Goal: Task Accomplishment & Management: Manage account settings

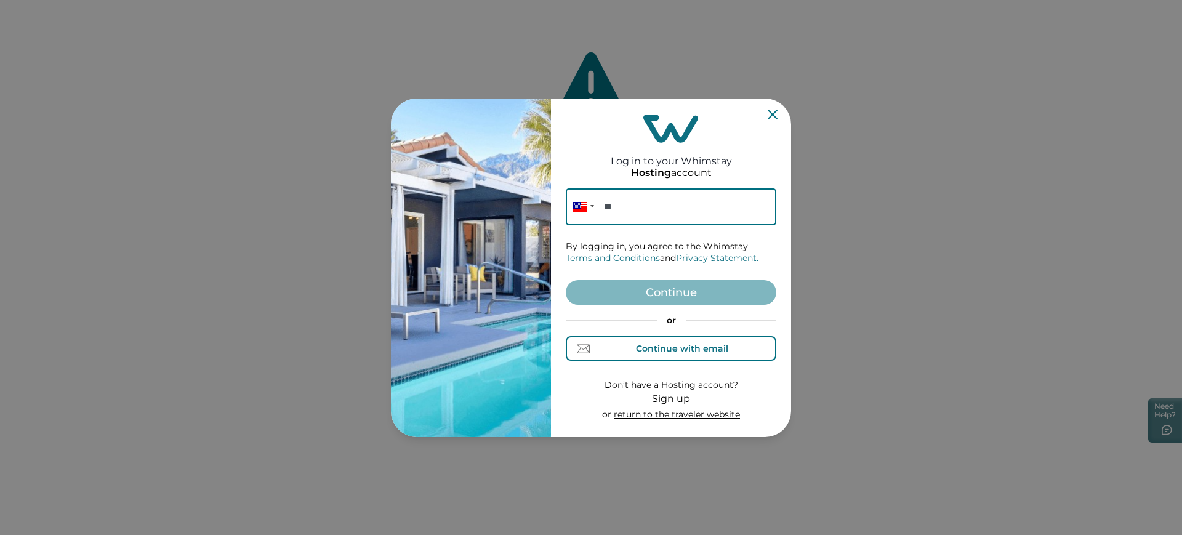
click at [672, 359] on button "Continue with email" at bounding box center [671, 348] width 211 height 25
click at [663, 201] on input at bounding box center [671, 206] width 211 height 37
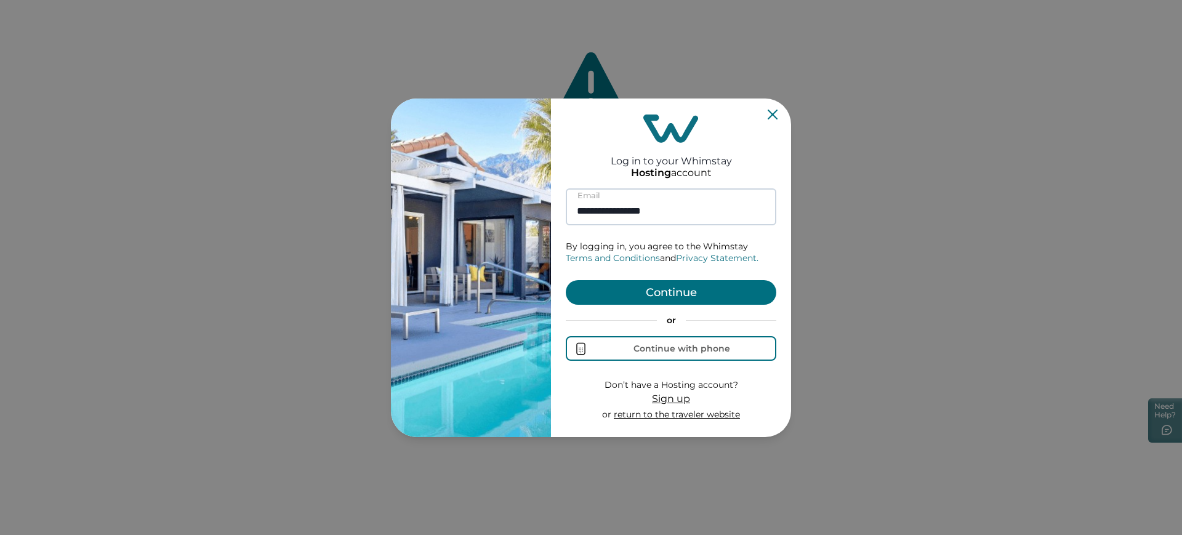
type input "**********"
click at [566, 280] on button "Continue" at bounding box center [671, 292] width 211 height 25
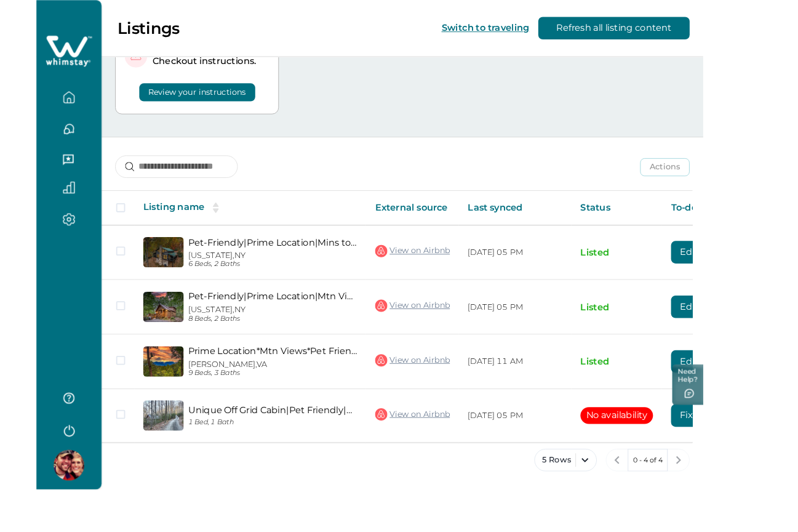
scroll to position [68, 0]
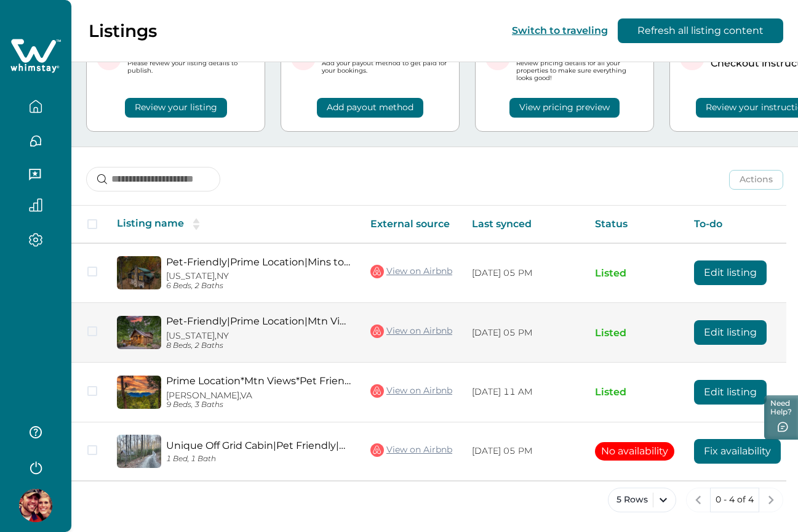
click at [722, 335] on button "Edit listing" at bounding box center [730, 332] width 73 height 25
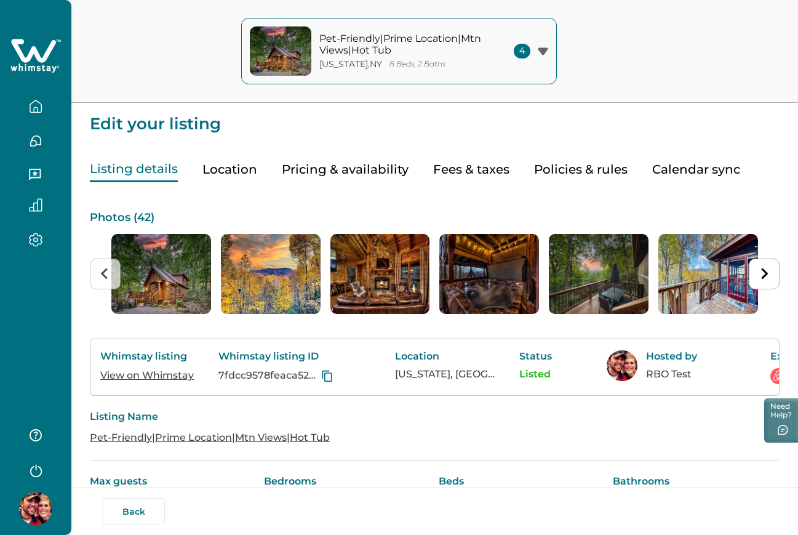
click at [355, 167] on button "Pricing & availability" at bounding box center [345, 169] width 127 height 25
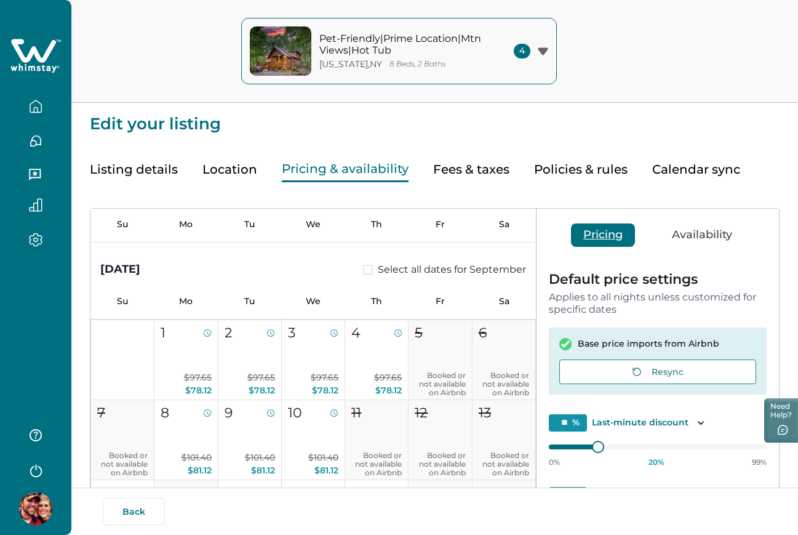
scroll to position [548, 0]
click at [23, 106] on button "button" at bounding box center [36, 106] width 52 height 25
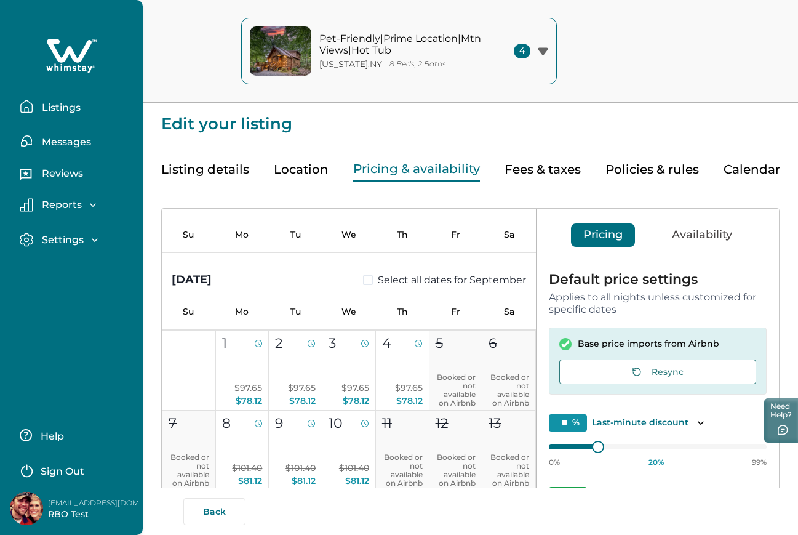
scroll to position [539, 0]
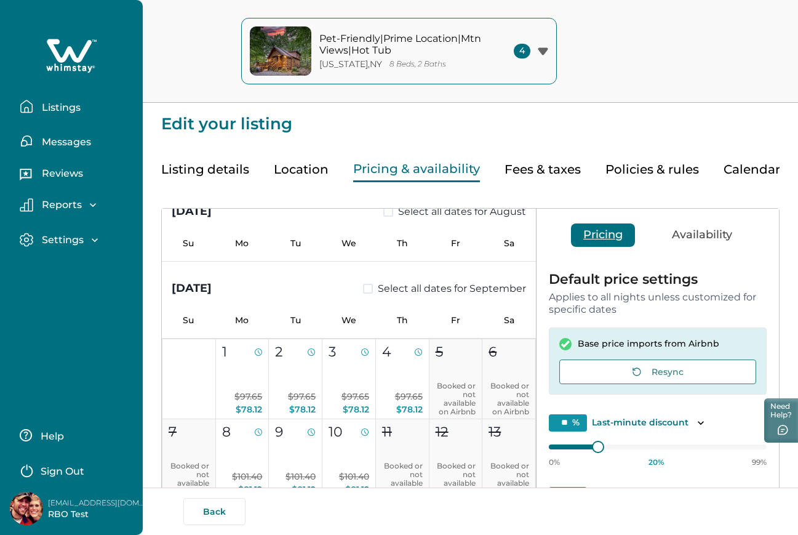
click at [35, 109] on button "Listings" at bounding box center [76, 106] width 113 height 25
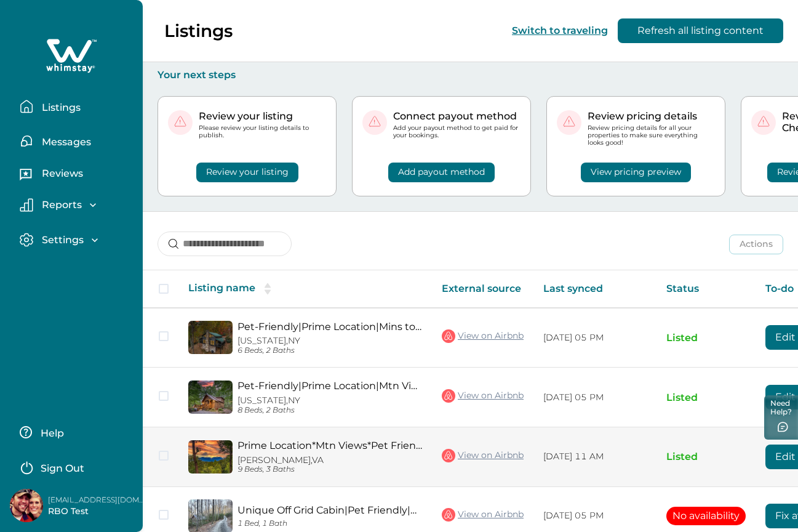
click at [780, 427] on button "Edit listing" at bounding box center [802, 456] width 73 height 25
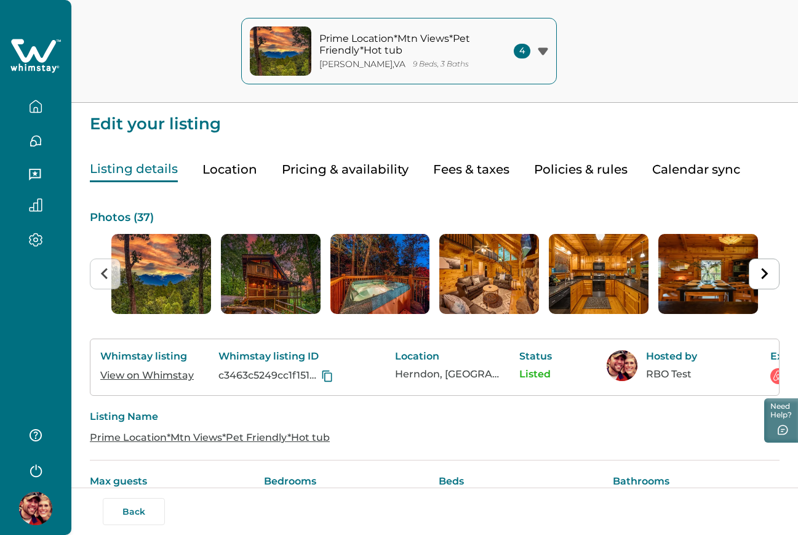
click at [310, 164] on button "Pricing & availability" at bounding box center [345, 169] width 127 height 25
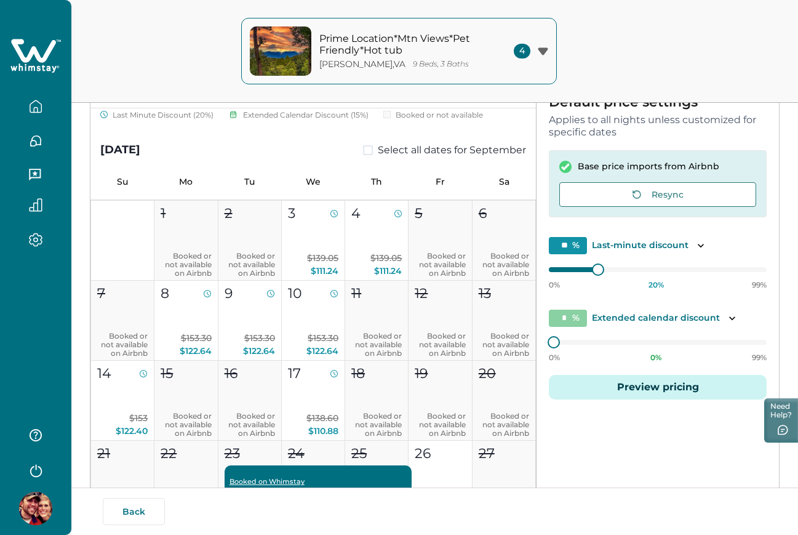
scroll to position [476, 0]
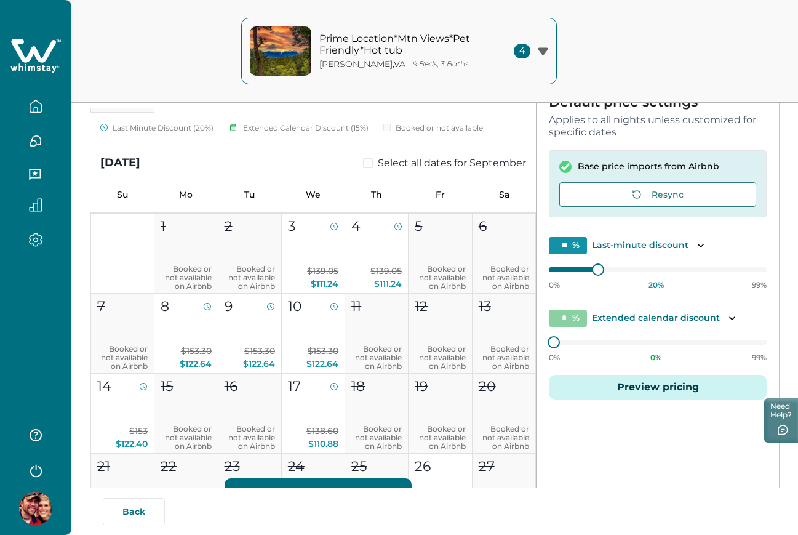
click at [32, 427] on icon "button" at bounding box center [36, 471] width 12 height 13
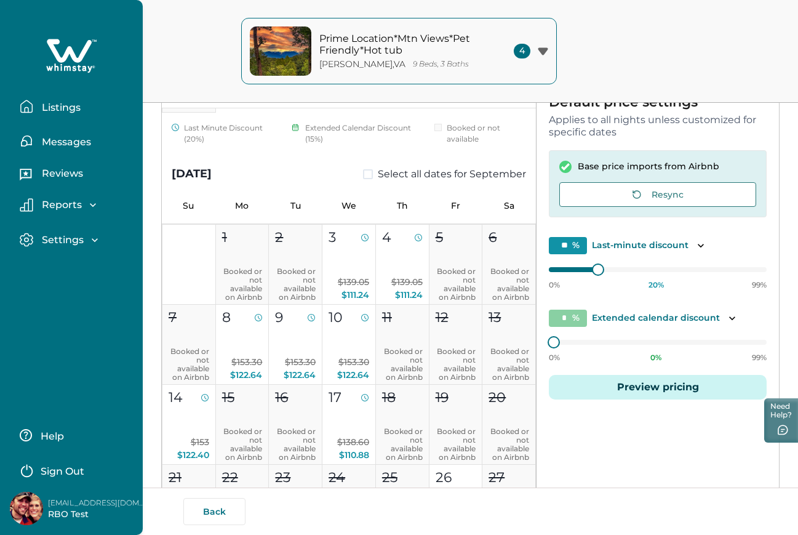
click at [32, 427] on icon "button" at bounding box center [26, 469] width 18 height 18
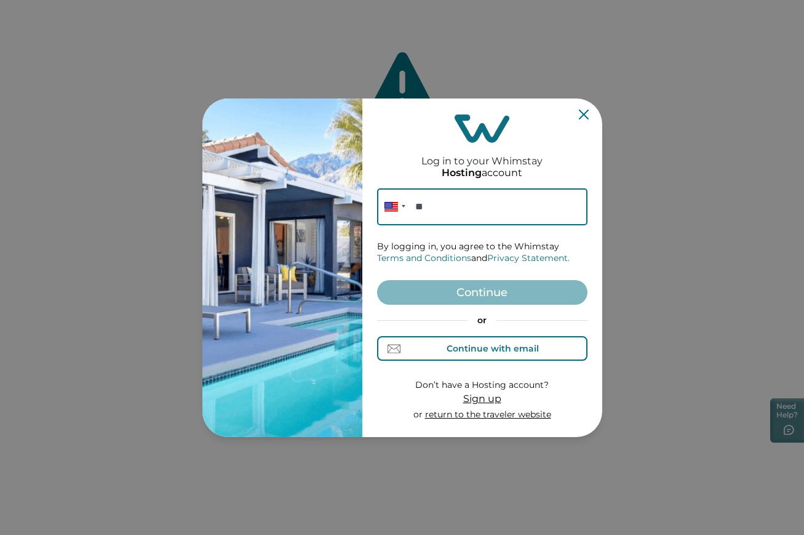
click at [557, 346] on button "Continue with email" at bounding box center [482, 348] width 211 height 25
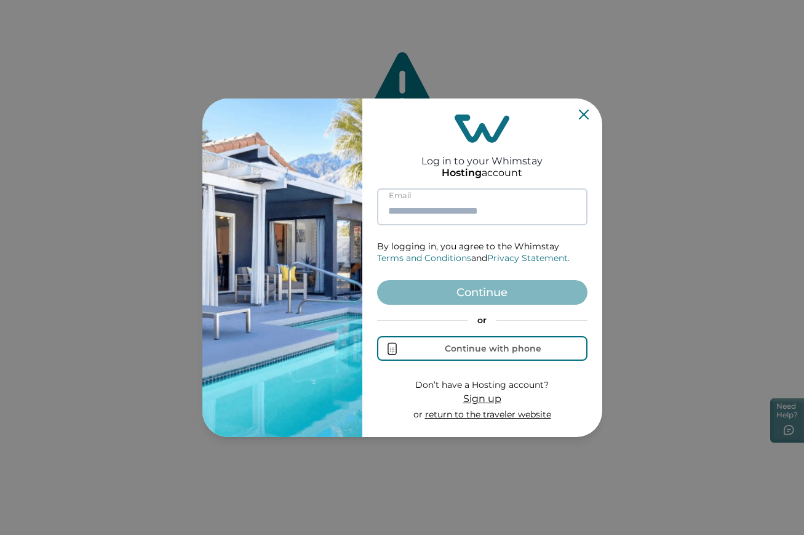
click at [500, 207] on input at bounding box center [482, 206] width 211 height 37
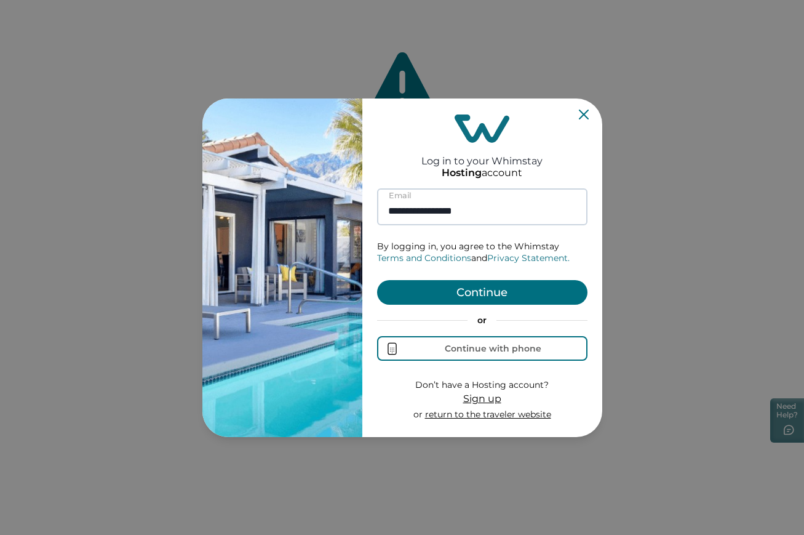
type input "**********"
click at [377, 280] on button "Continue" at bounding box center [482, 292] width 211 height 25
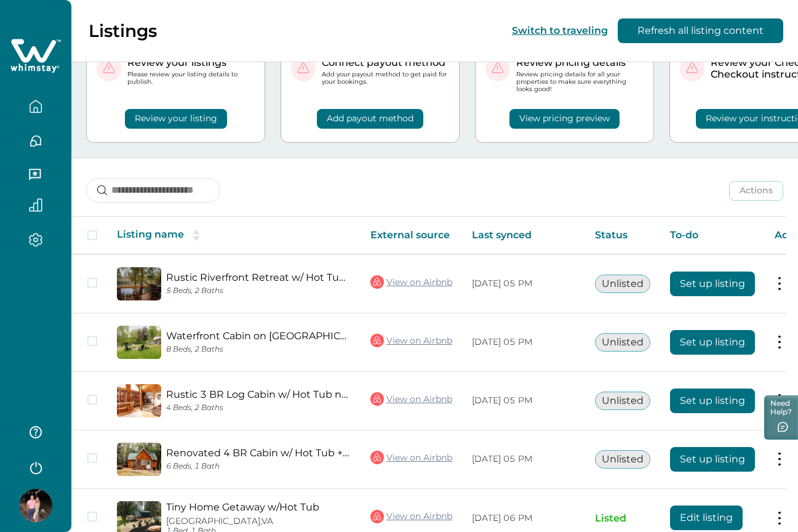
scroll to position [124, 0]
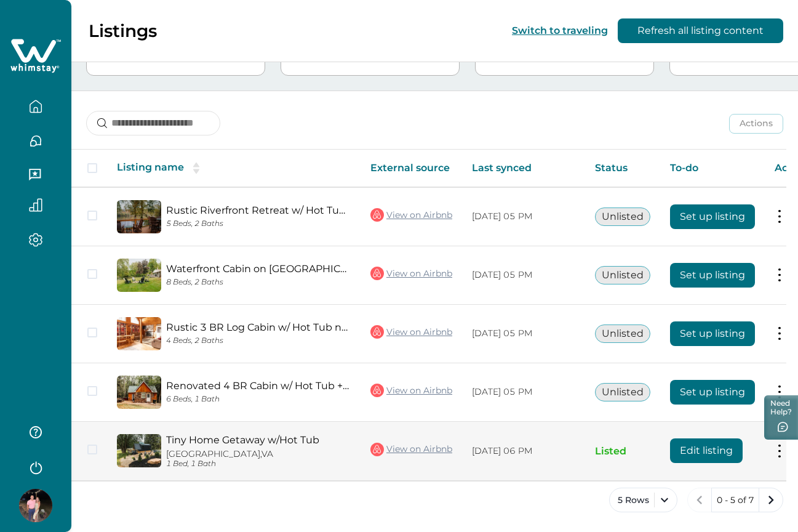
click at [692, 427] on button "Edit listing" at bounding box center [706, 450] width 73 height 25
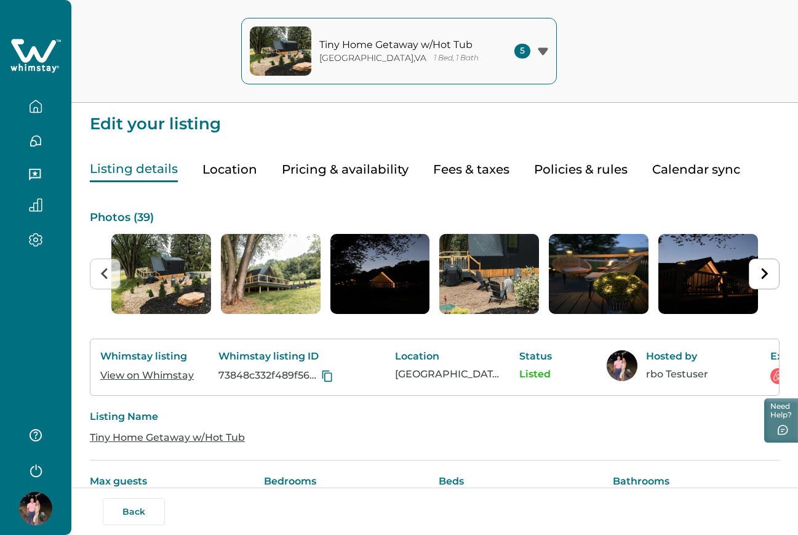
click at [377, 162] on button "Pricing & availability" at bounding box center [345, 169] width 127 height 25
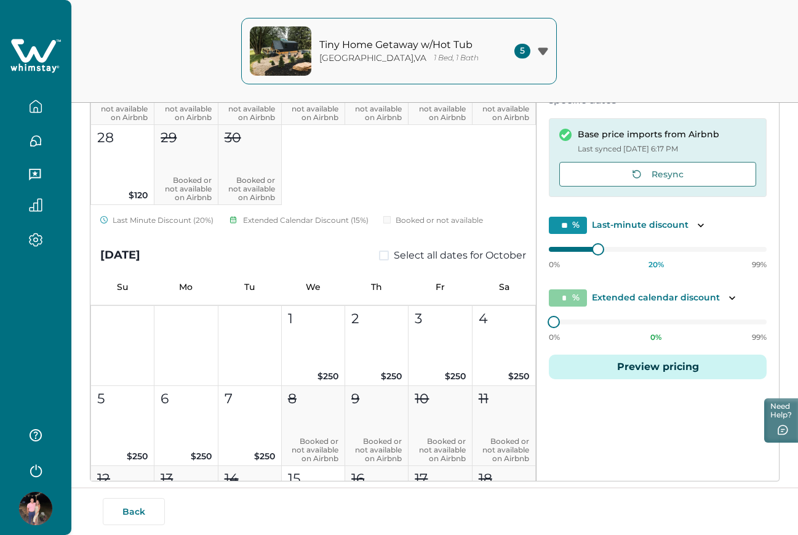
scroll to position [857, 0]
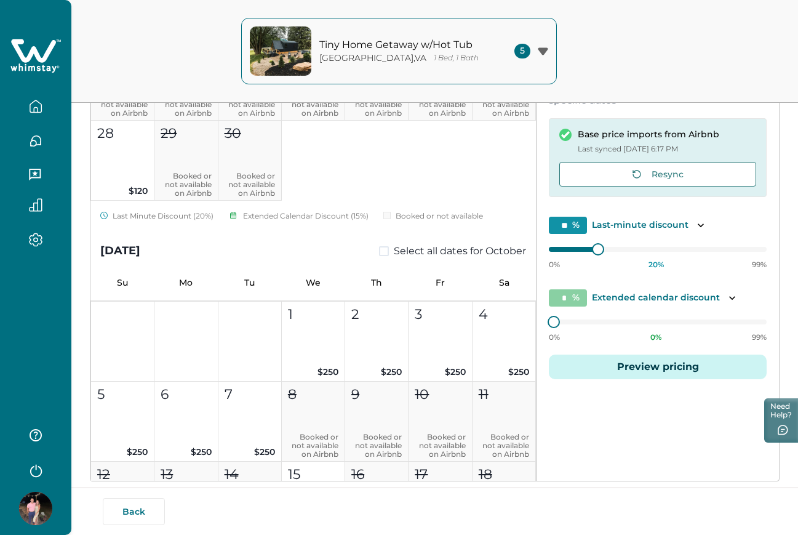
click at [23, 101] on button "button" at bounding box center [36, 106] width 52 height 25
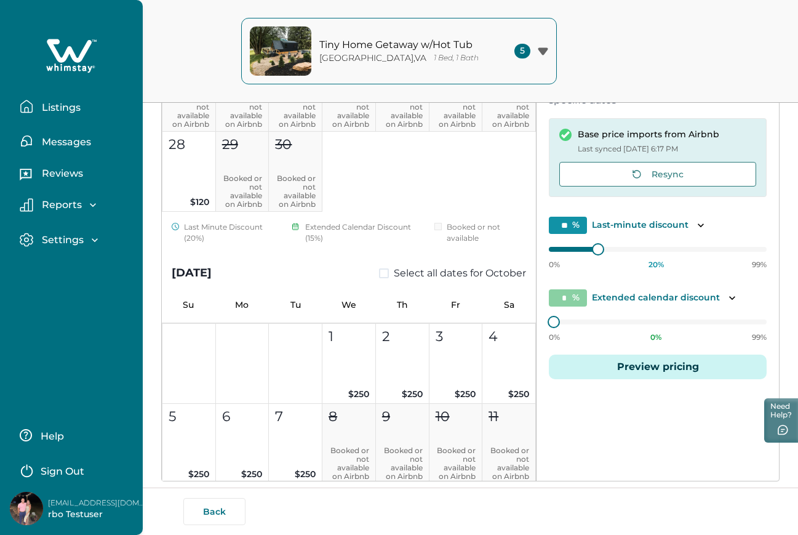
scroll to position [868, 0]
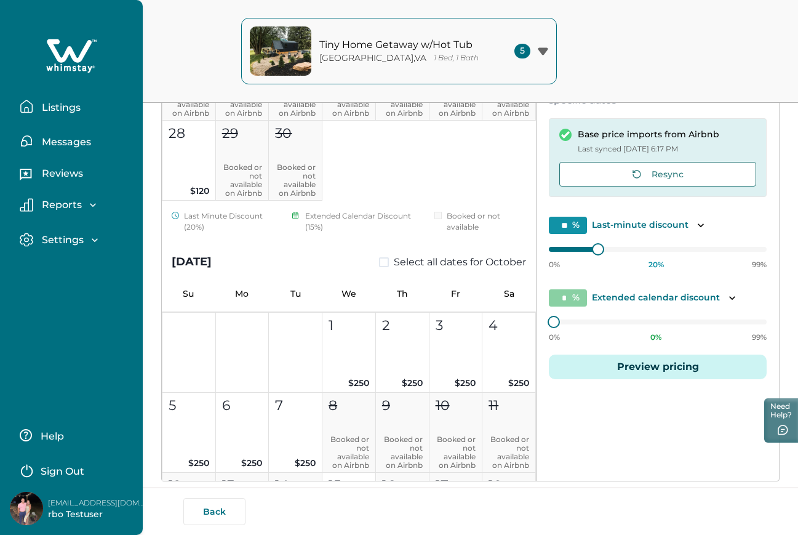
click at [30, 104] on icon "button" at bounding box center [27, 107] width 14 height 14
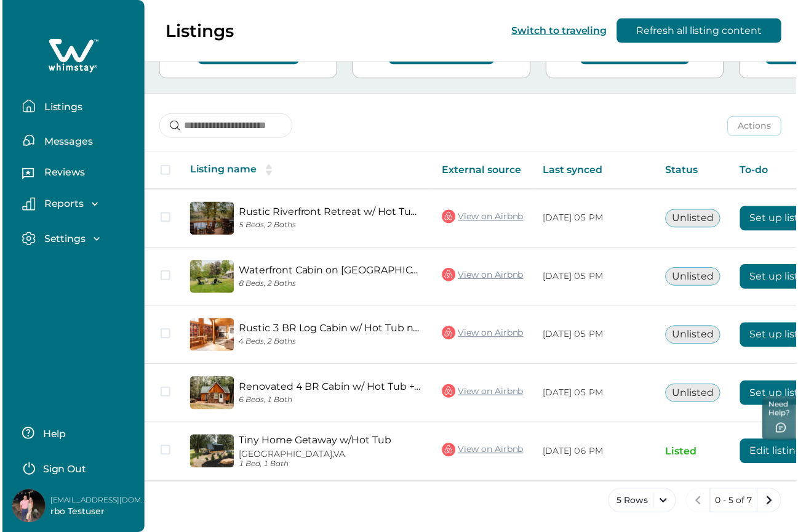
scroll to position [124, 0]
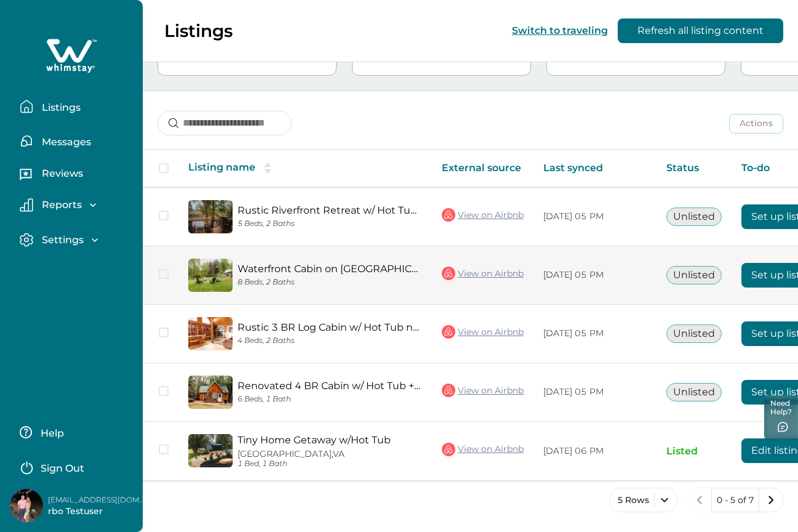
click at [752, 270] on button "Set up listing" at bounding box center [784, 275] width 85 height 25
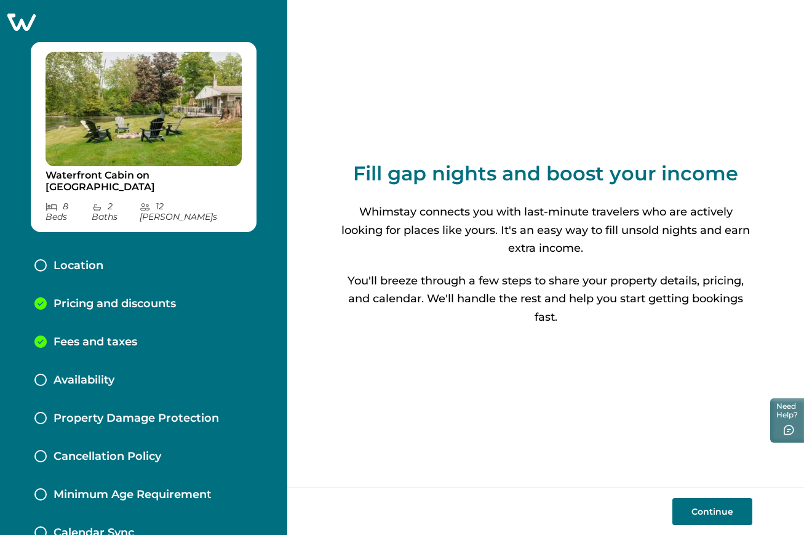
click at [154, 297] on p "Pricing and discounts" at bounding box center [115, 304] width 122 height 14
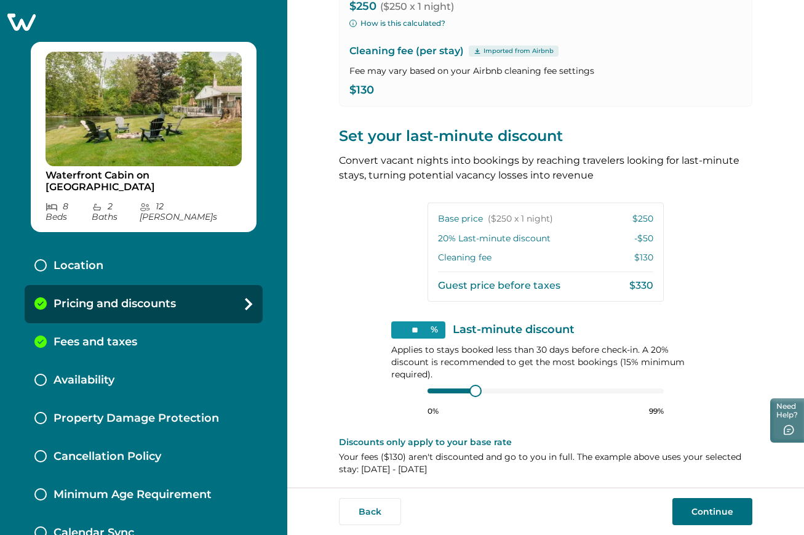
scroll to position [169, 0]
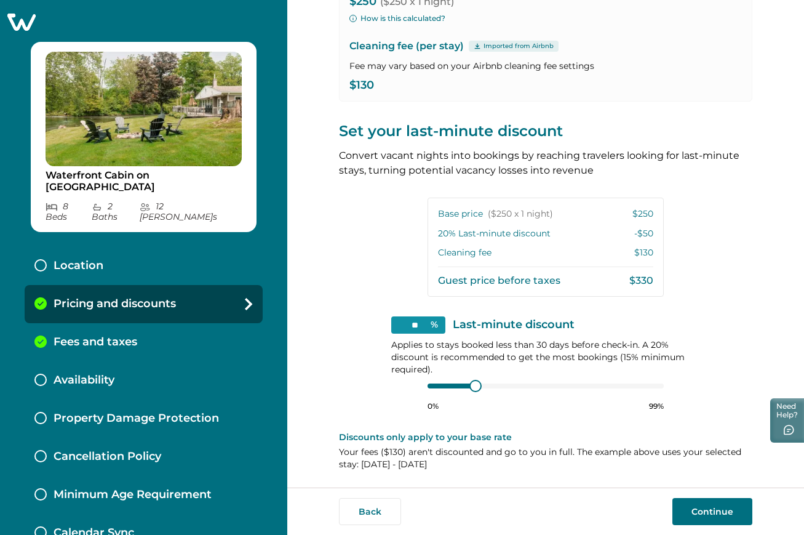
click at [739, 427] on button "Continue" at bounding box center [713, 511] width 80 height 27
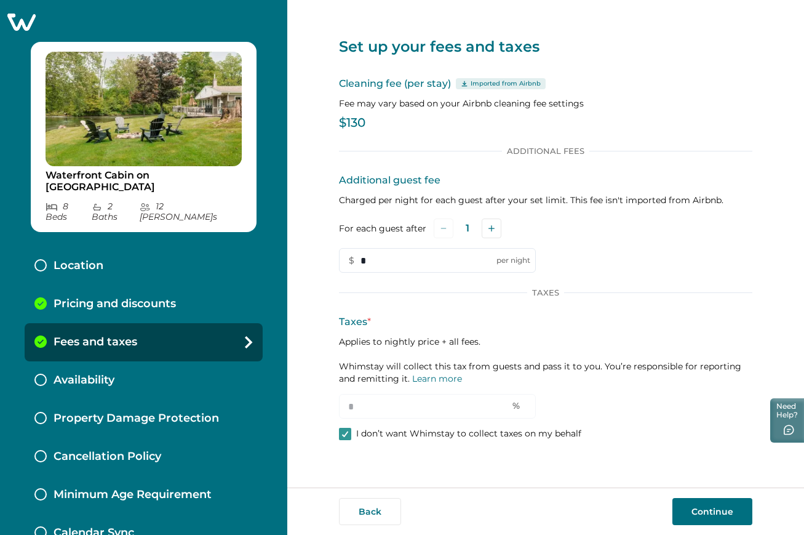
click at [235, 287] on div "Pricing and discounts" at bounding box center [144, 304] width 238 height 38
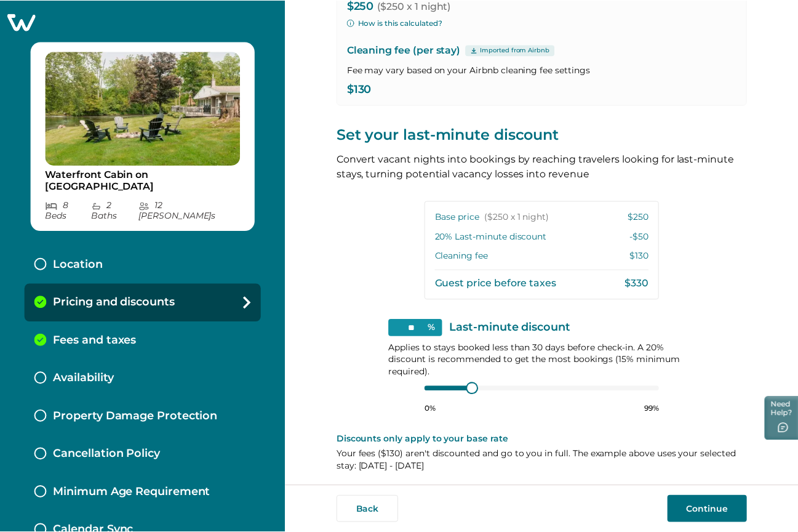
scroll to position [169, 0]
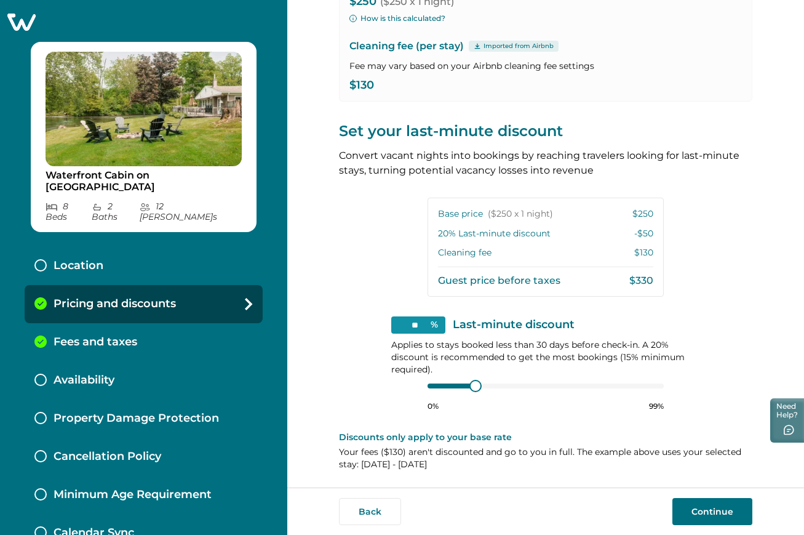
click at [17, 21] on icon at bounding box center [21, 22] width 28 height 17
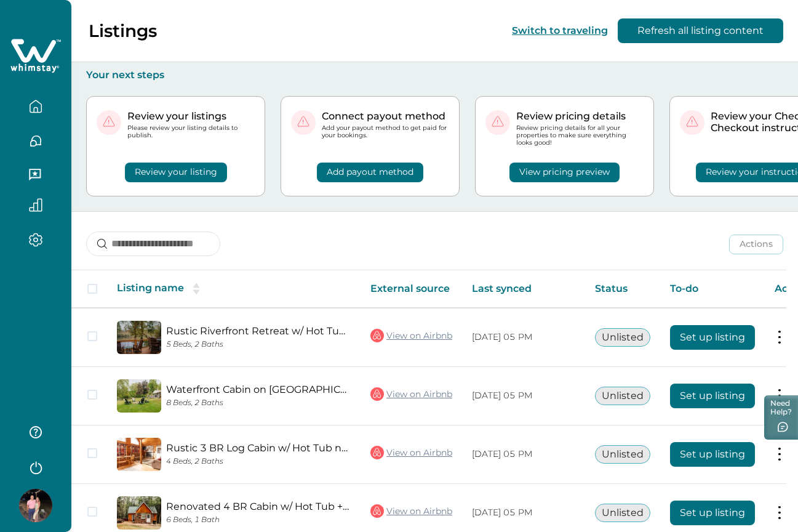
scroll to position [124, 0]
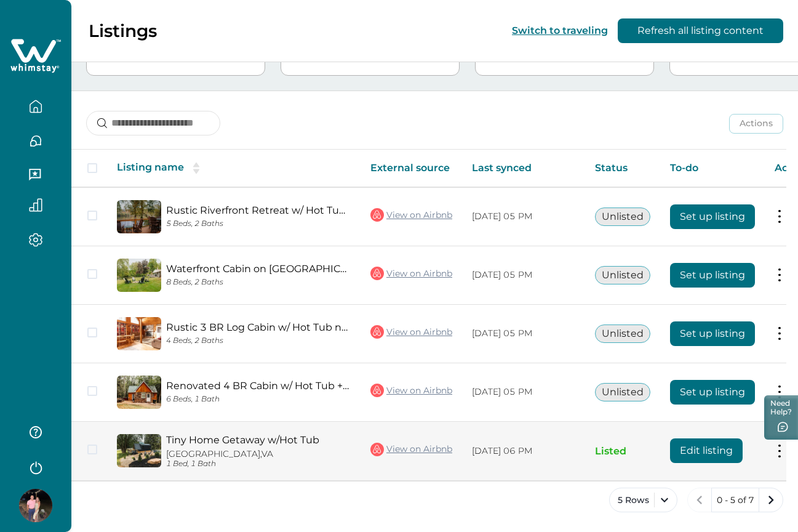
click at [706, 427] on button "Edit listing" at bounding box center [706, 450] width 73 height 25
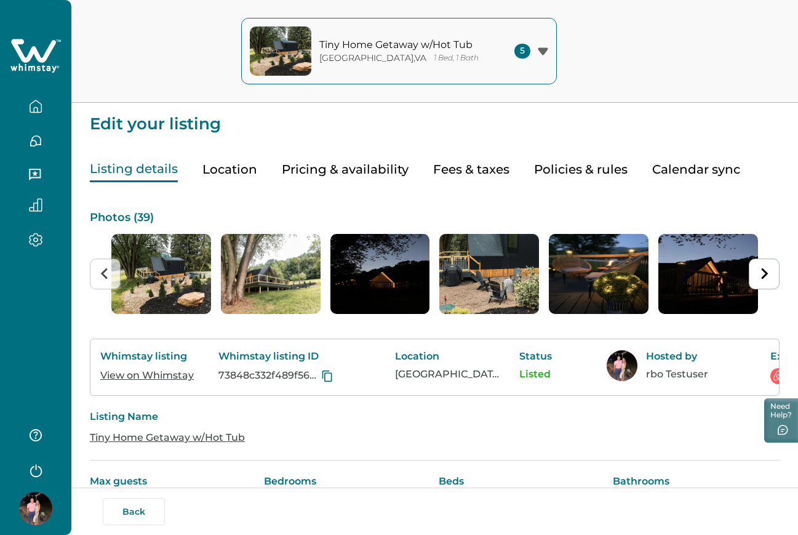
click at [37, 427] on img at bounding box center [35, 508] width 33 height 33
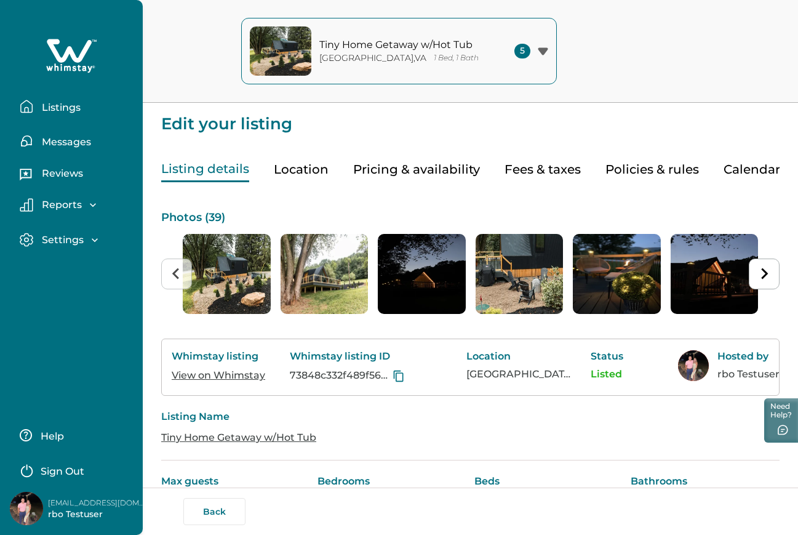
click at [59, 427] on p "[EMAIL_ADDRESS][DOMAIN_NAME]" at bounding box center [97, 503] width 98 height 12
copy p "[EMAIL_ADDRESS][DOMAIN_NAME]"
click at [430, 164] on button "Pricing & availability" at bounding box center [416, 169] width 127 height 25
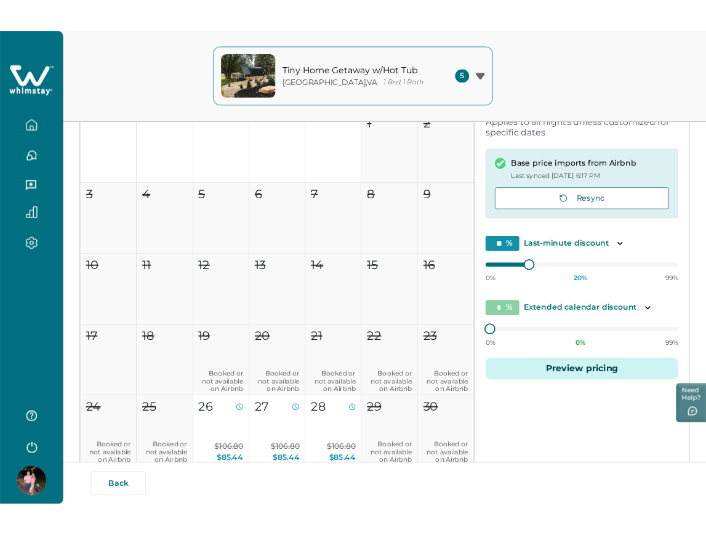
scroll to position [231, 0]
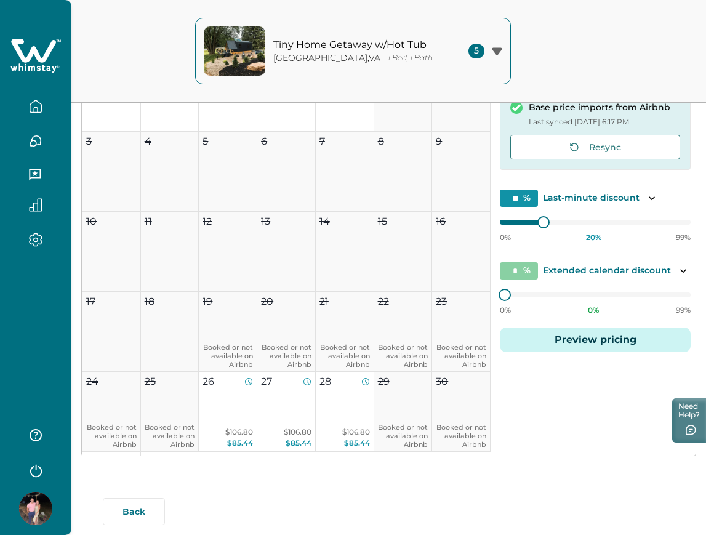
click at [42, 427] on button "button" at bounding box center [35, 469] width 49 height 25
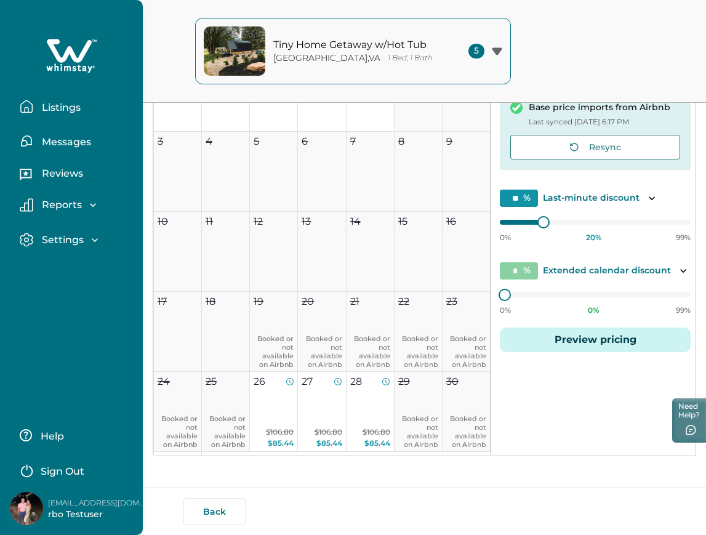
click at [48, 427] on p "Sign Out" at bounding box center [63, 471] width 44 height 12
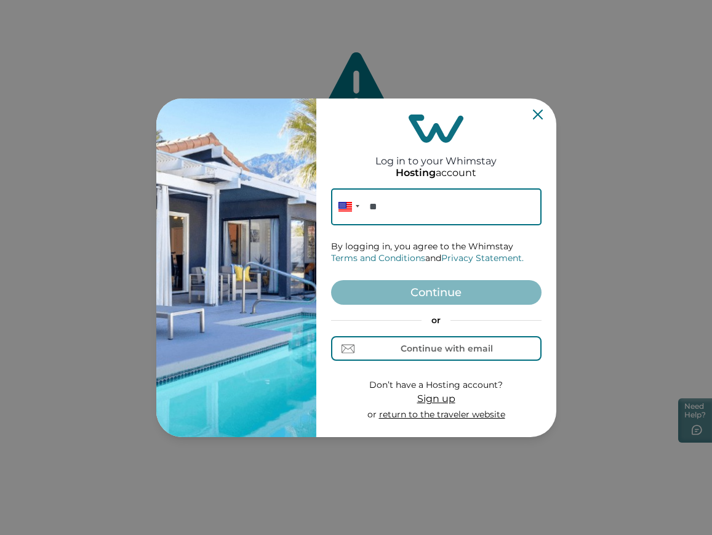
click at [443, 334] on div "or Continue with email" at bounding box center [436, 338] width 211 height 47
click at [443, 342] on div "Continue with email" at bounding box center [436, 348] width 114 height 13
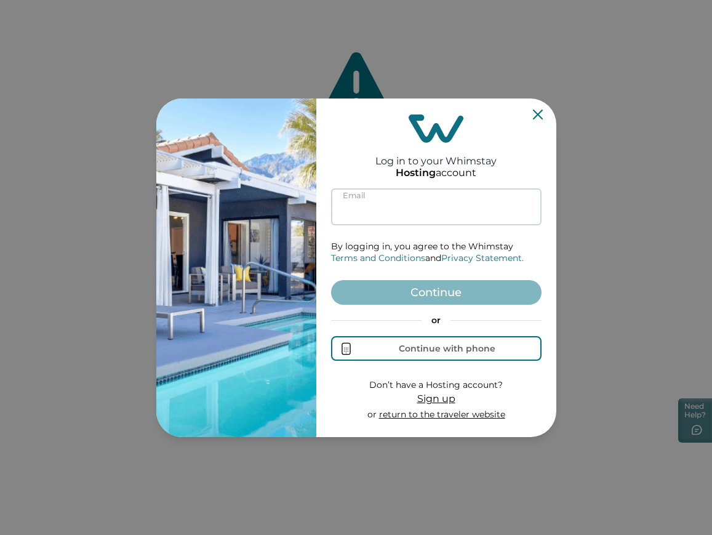
click at [451, 197] on input at bounding box center [436, 206] width 211 height 37
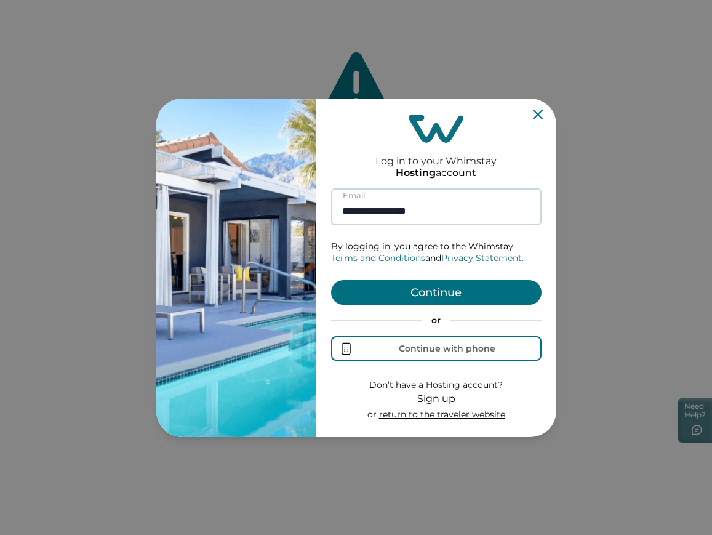
type input "**********"
click at [331, 280] on button "Continue" at bounding box center [436, 292] width 211 height 25
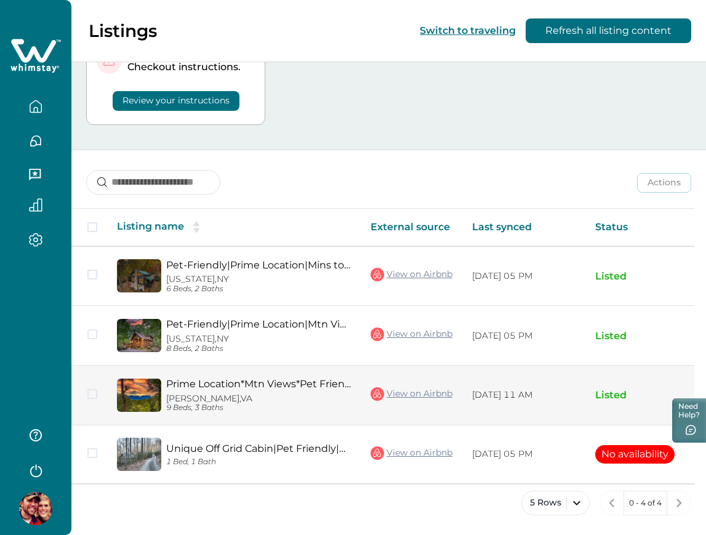
scroll to position [0, 151]
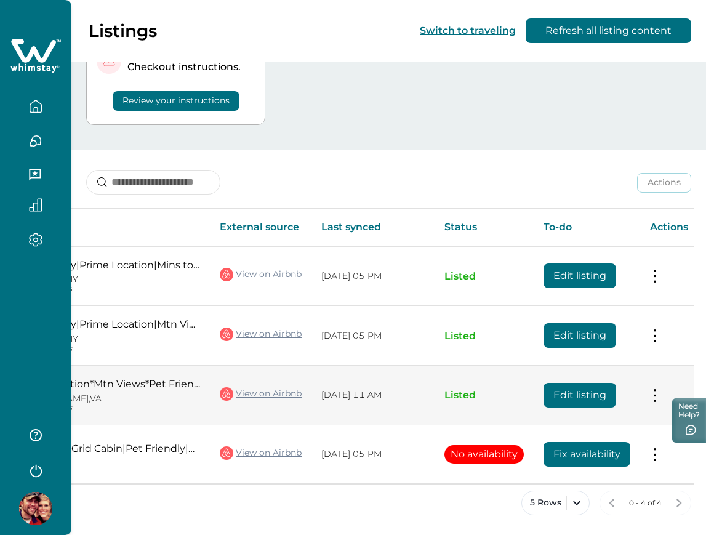
click at [564, 391] on button "Edit listing" at bounding box center [579, 395] width 73 height 25
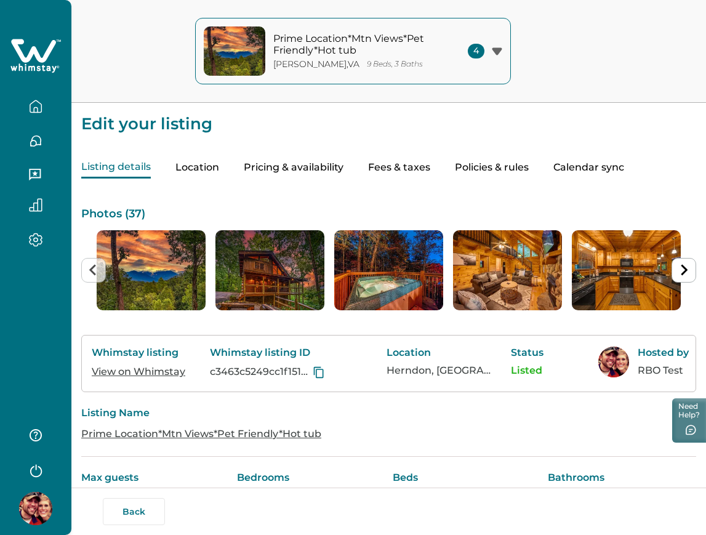
click at [289, 160] on button "Pricing & availability" at bounding box center [294, 168] width 100 height 22
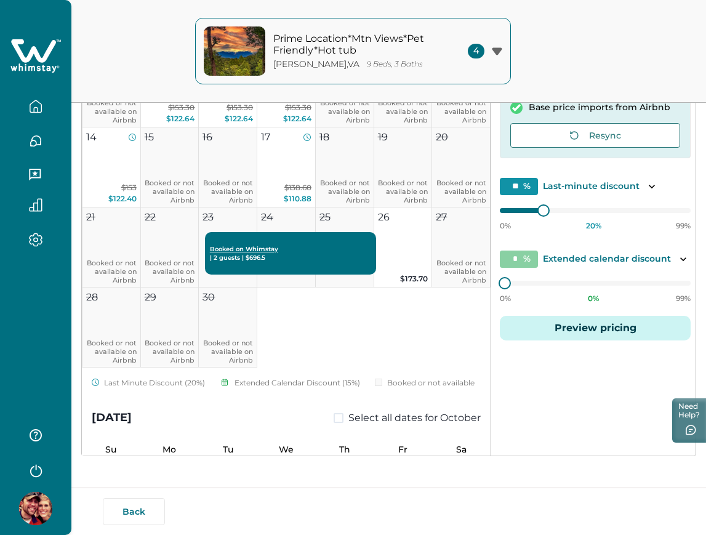
scroll to position [616, 0]
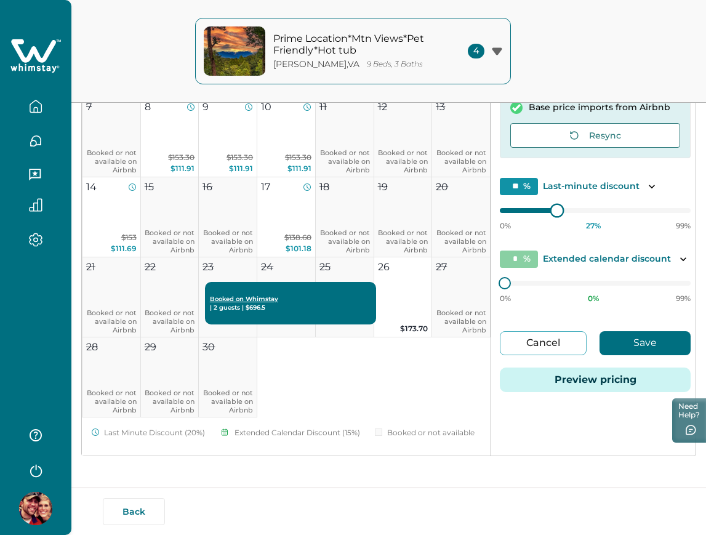
click at [551, 214] on div at bounding box center [556, 209] width 11 height 11
click at [542, 212] on div at bounding box center [547, 209] width 11 height 11
click at [551, 212] on div at bounding box center [556, 209] width 11 height 11
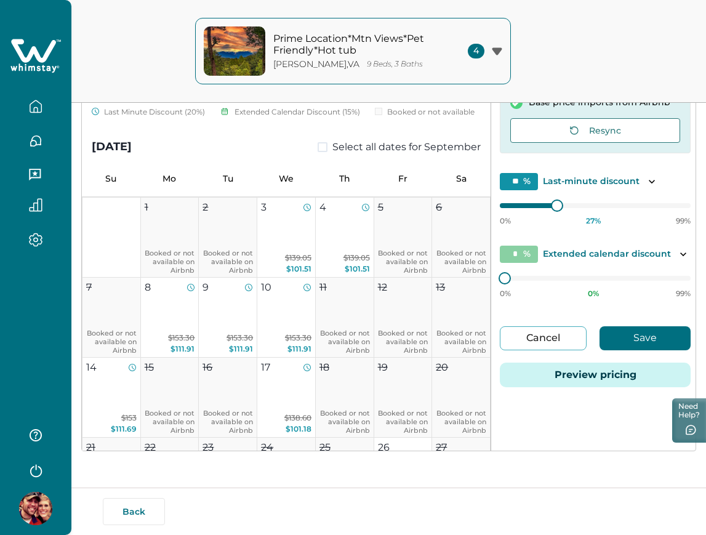
scroll to position [412, 0]
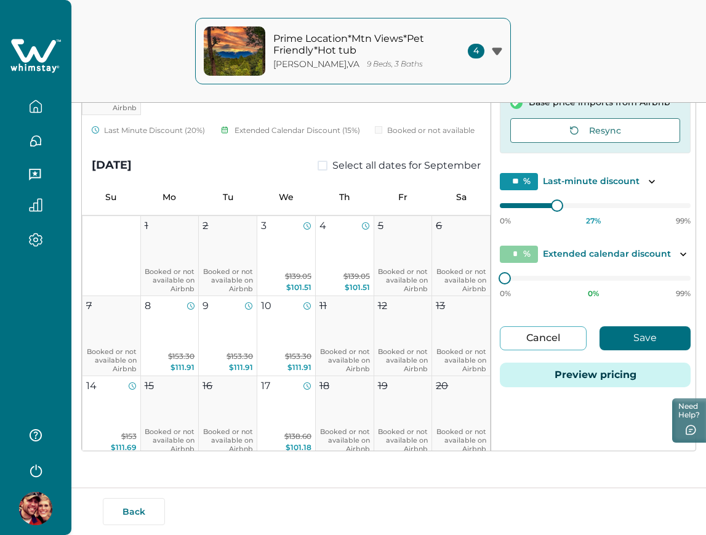
click at [532, 344] on button "Cancel" at bounding box center [543, 338] width 87 height 24
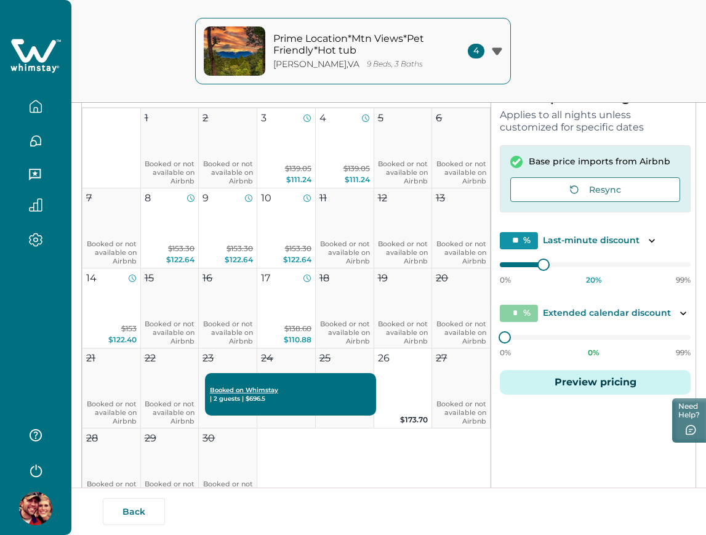
scroll to position [174, 0]
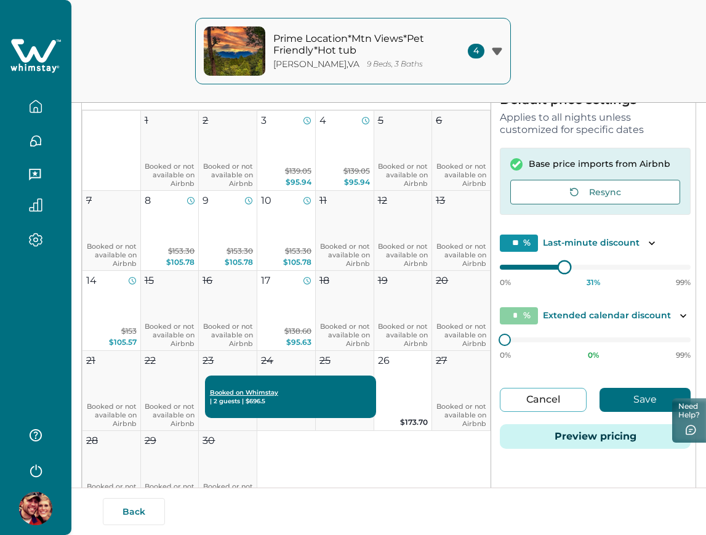
click at [559, 269] on div at bounding box center [564, 266] width 11 height 11
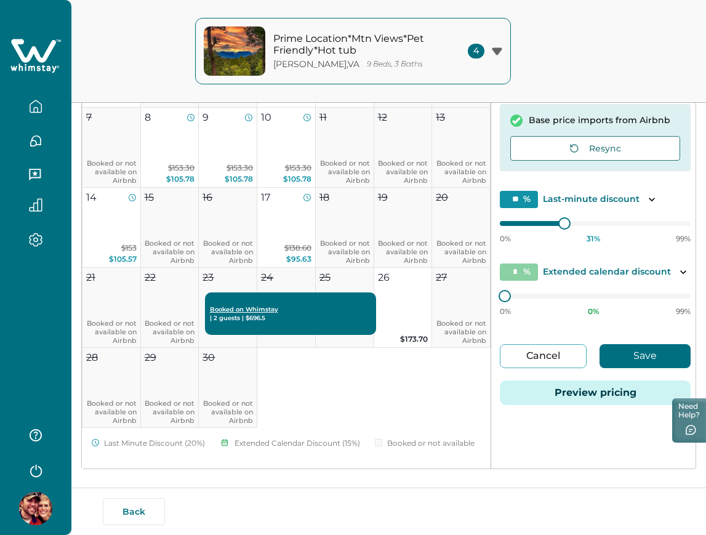
scroll to position [184, 0]
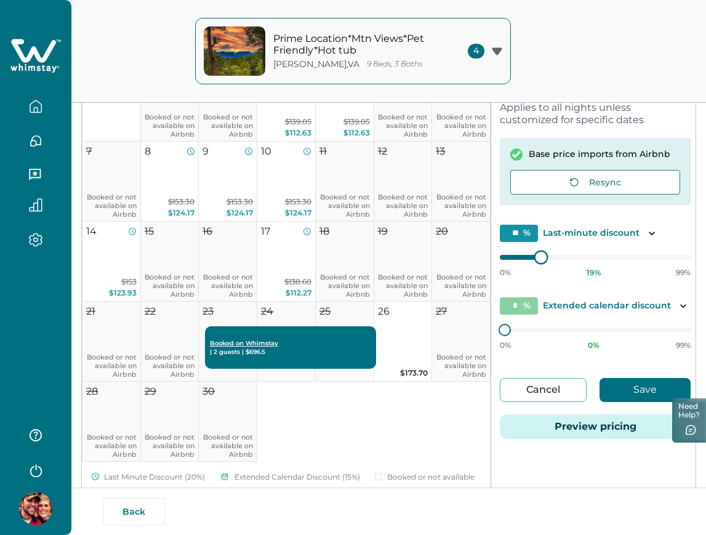
type input "**"
click at [534, 257] on div at bounding box center [539, 256] width 11 height 11
drag, startPoint x: 42, startPoint y: 104, endPoint x: 41, endPoint y: 111, distance: 6.9
click at [41, 111] on icon "button" at bounding box center [36, 107] width 14 height 14
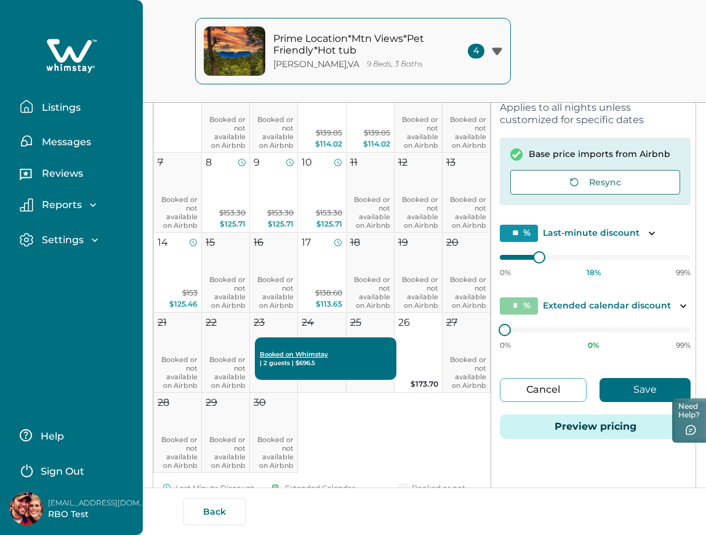
scroll to position [629, 0]
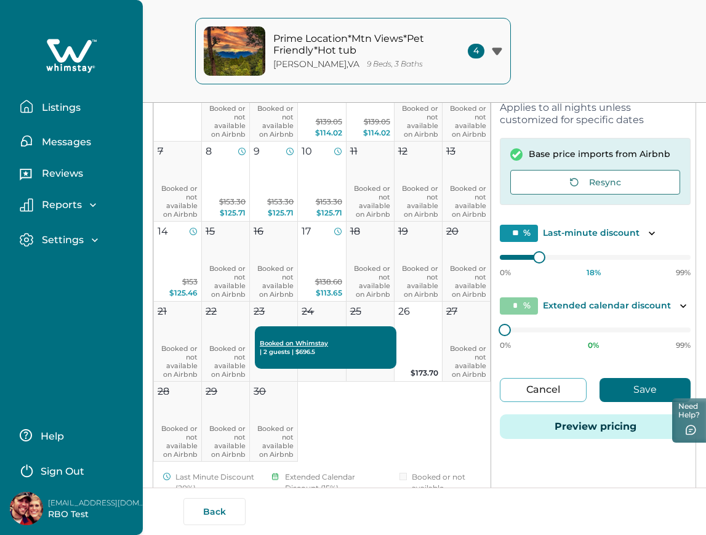
click at [41, 111] on p "Listings" at bounding box center [59, 108] width 42 height 12
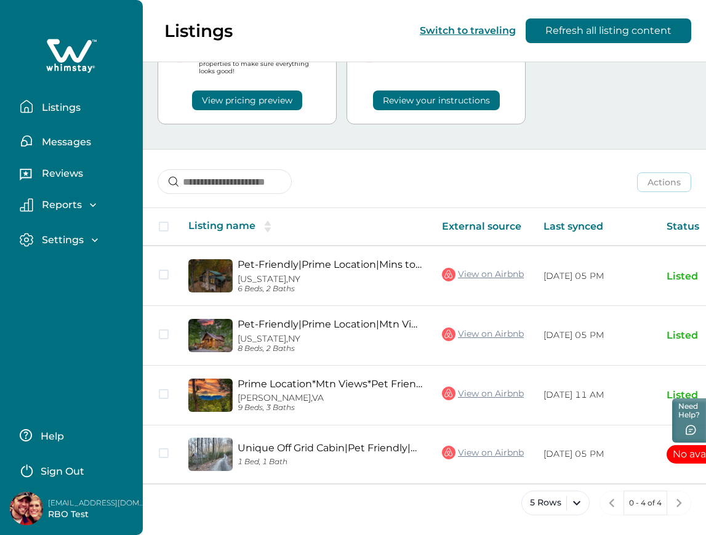
click at [73, 427] on button "Sign Out" at bounding box center [74, 469] width 109 height 25
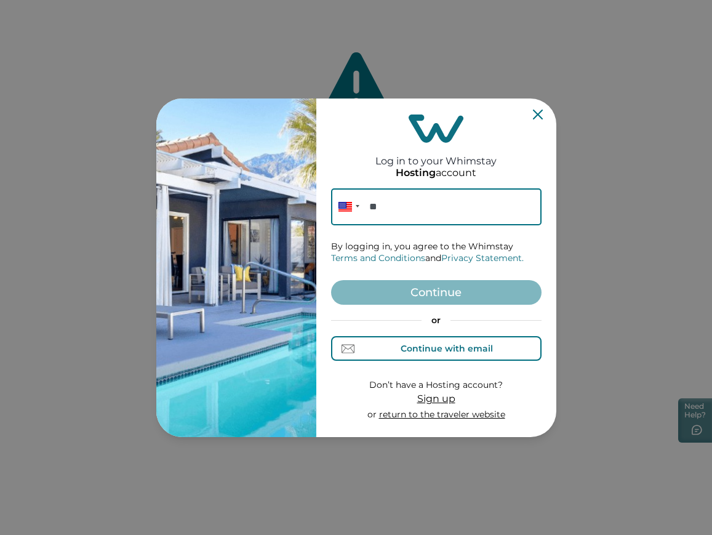
click at [391, 345] on div "Continue with email" at bounding box center [436, 348] width 114 height 13
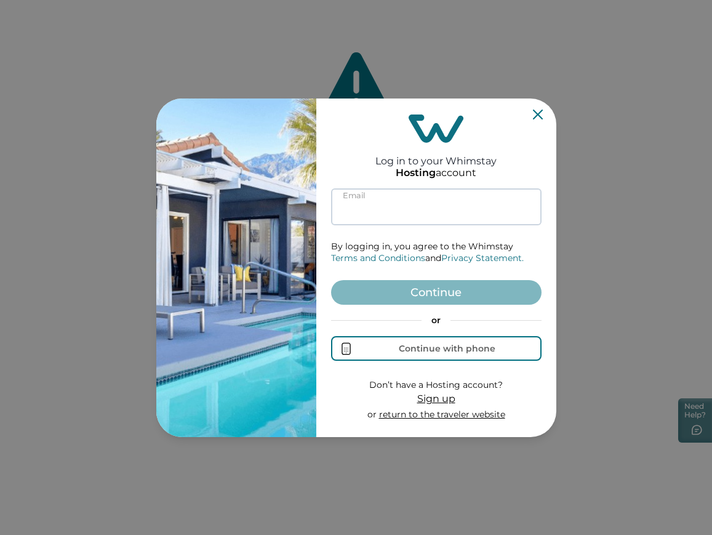
click at [430, 196] on input at bounding box center [436, 206] width 211 height 37
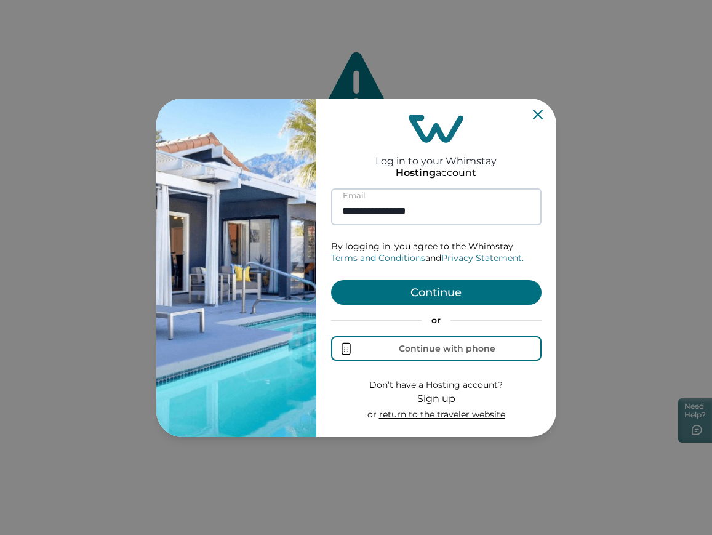
type input "**********"
click at [331, 280] on button "Continue" at bounding box center [436, 292] width 211 height 25
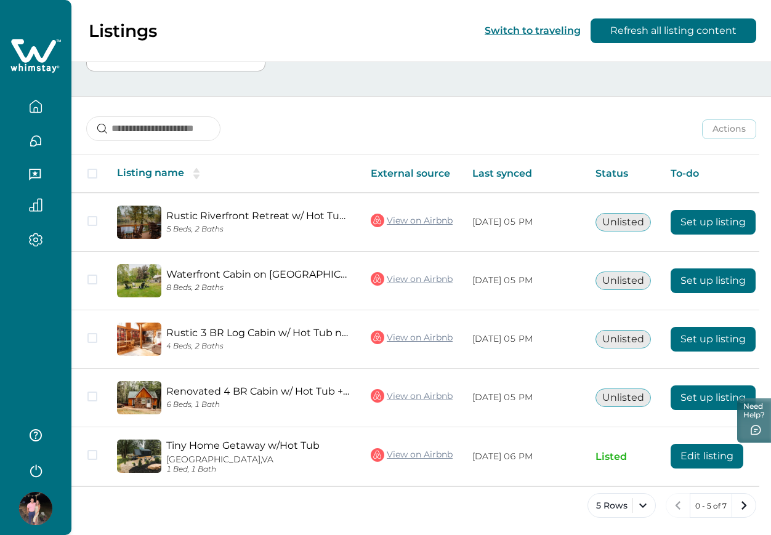
scroll to position [240, 0]
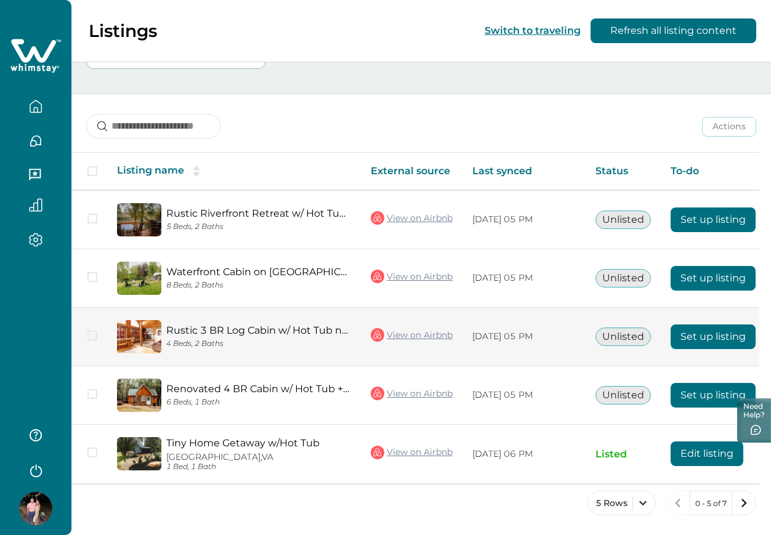
click at [720, 324] on button "Set up listing" at bounding box center [712, 336] width 85 height 25
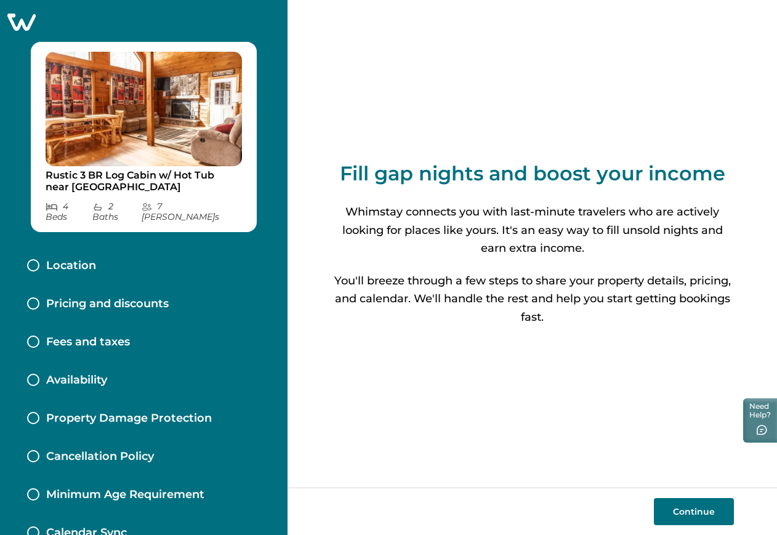
click at [161, 300] on div "Pricing and discounts" at bounding box center [143, 304] width 253 height 38
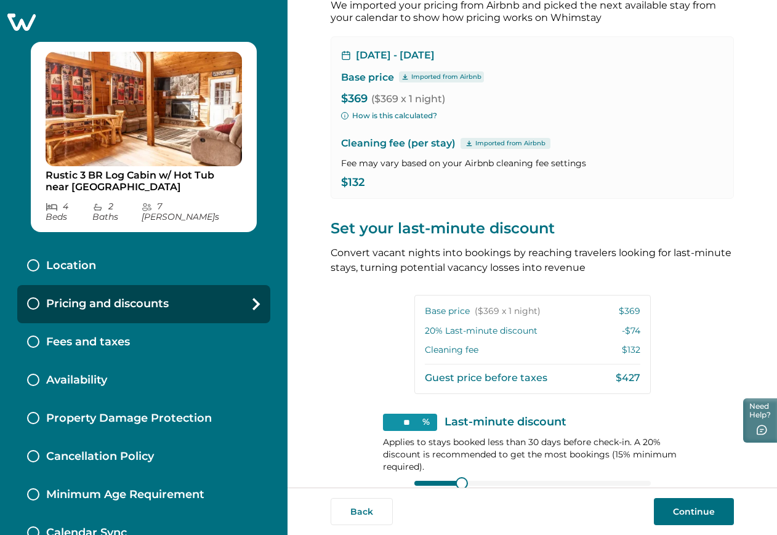
scroll to position [169, 0]
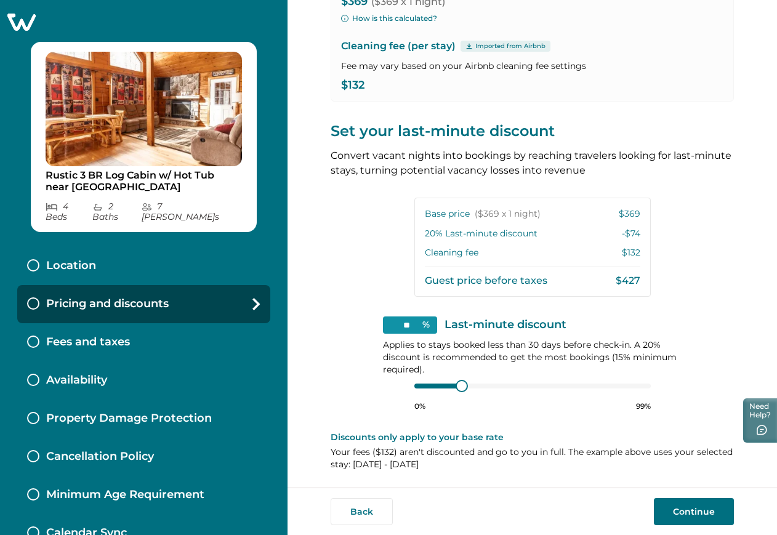
click at [693, 427] on button "Continue" at bounding box center [694, 511] width 80 height 27
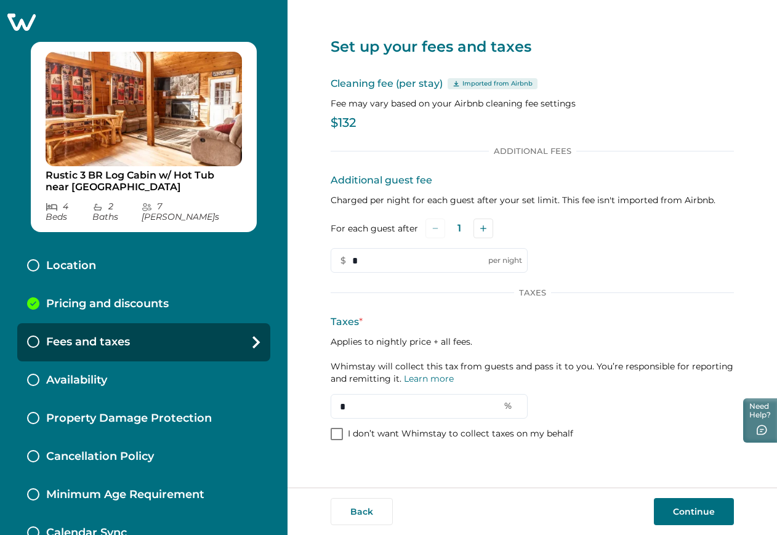
click at [159, 285] on div "Pricing and discounts" at bounding box center [143, 304] width 253 height 38
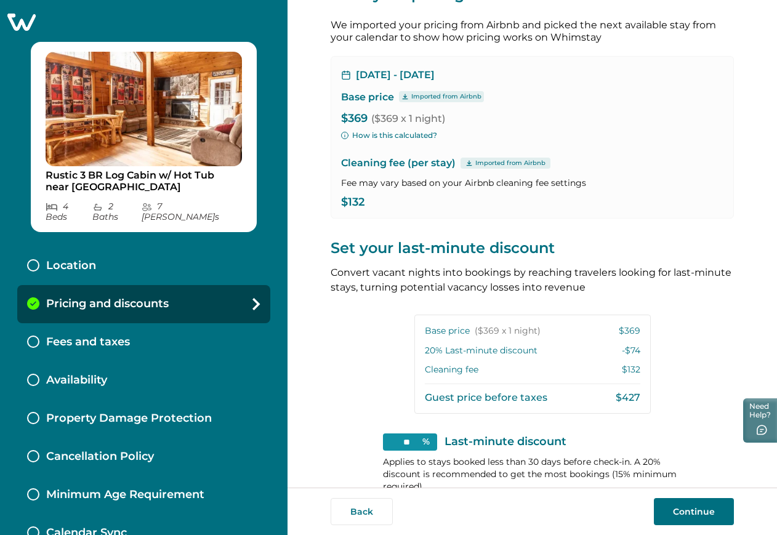
scroll to position [169, 0]
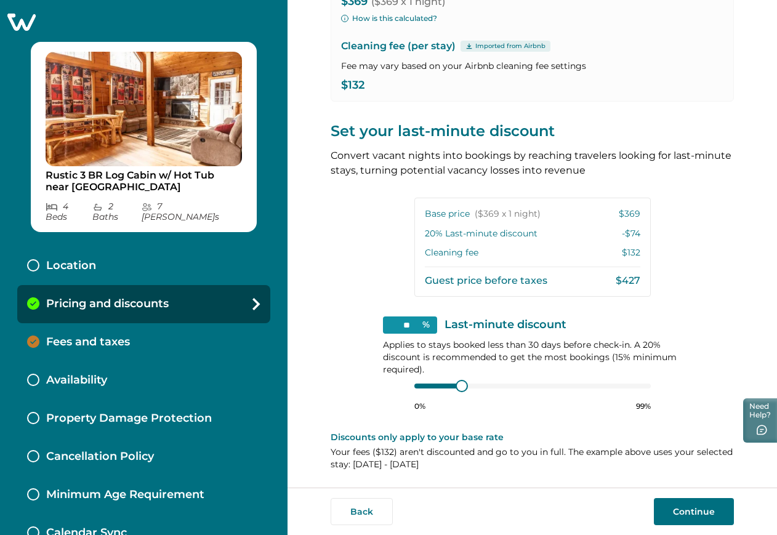
click at [689, 427] on button "Continue" at bounding box center [694, 511] width 80 height 27
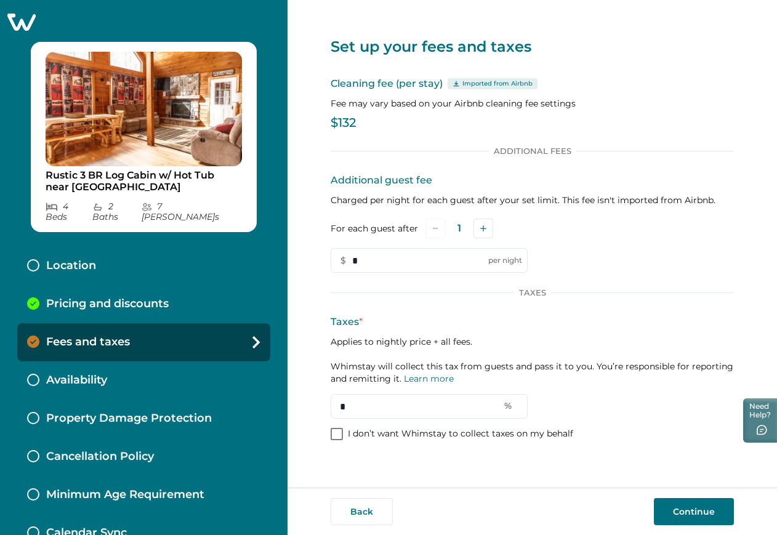
click at [338, 427] on span at bounding box center [337, 434] width 12 height 12
click at [656, 427] on button "Continue" at bounding box center [694, 511] width 80 height 27
